Goal: Navigation & Orientation: Find specific page/section

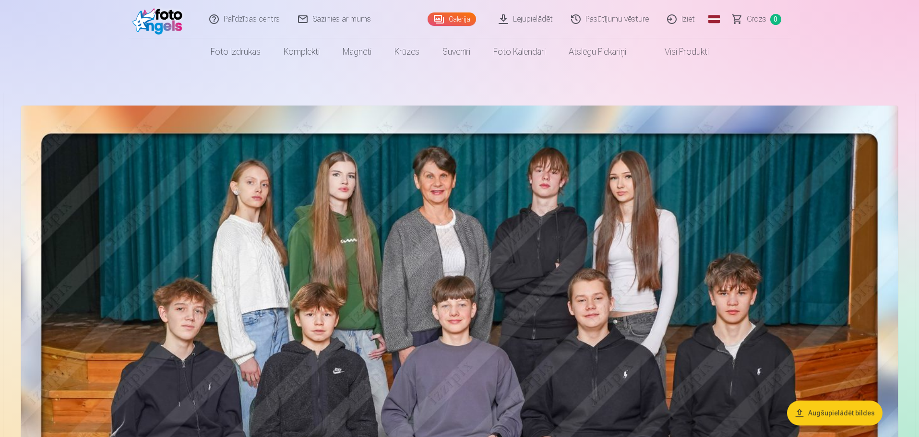
click at [164, 26] on img at bounding box center [159, 19] width 55 height 31
